Goal: Find specific page/section: Find specific page/section

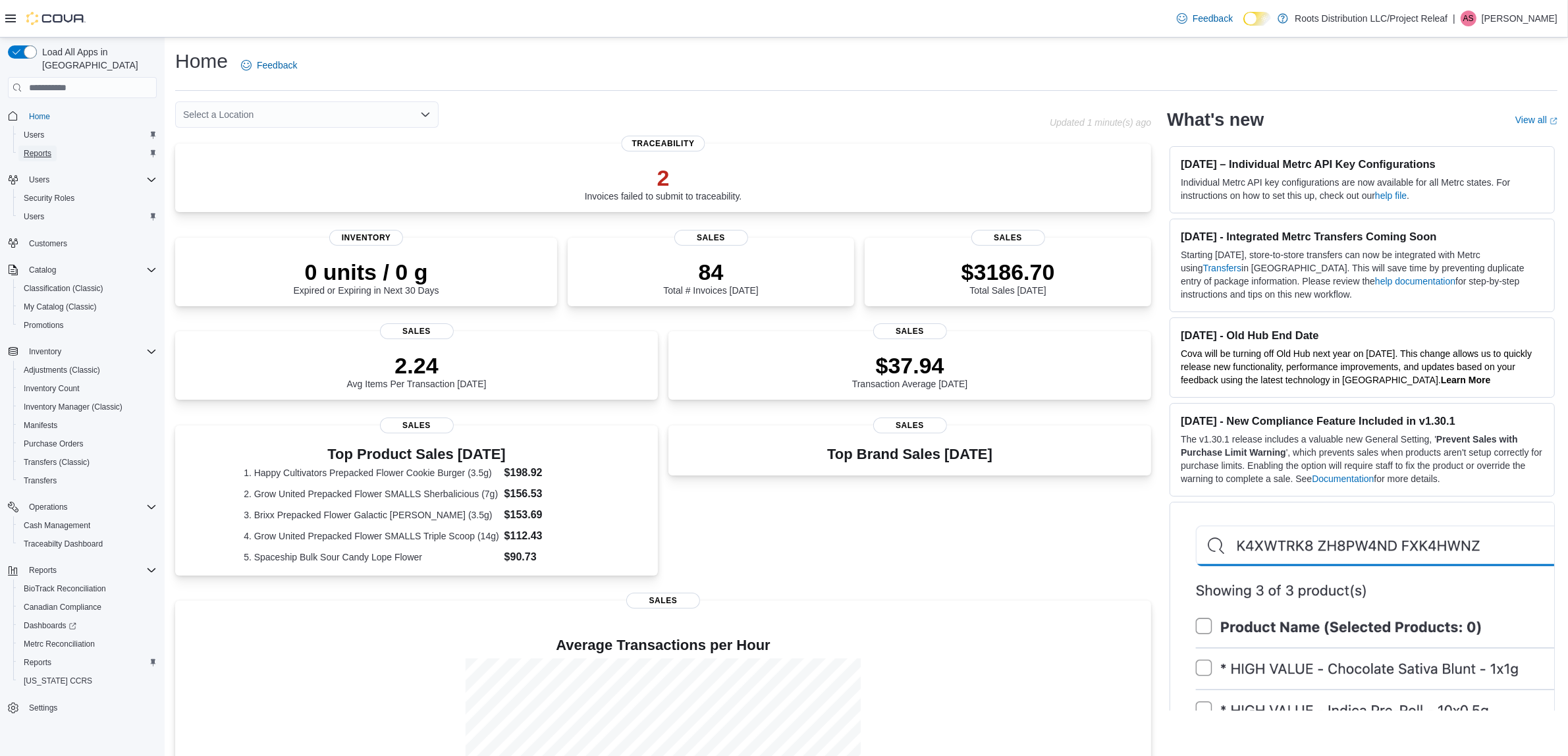
click at [36, 148] on span "Reports" at bounding box center [37, 153] width 27 height 11
